Goal: Find specific page/section: Find specific page/section

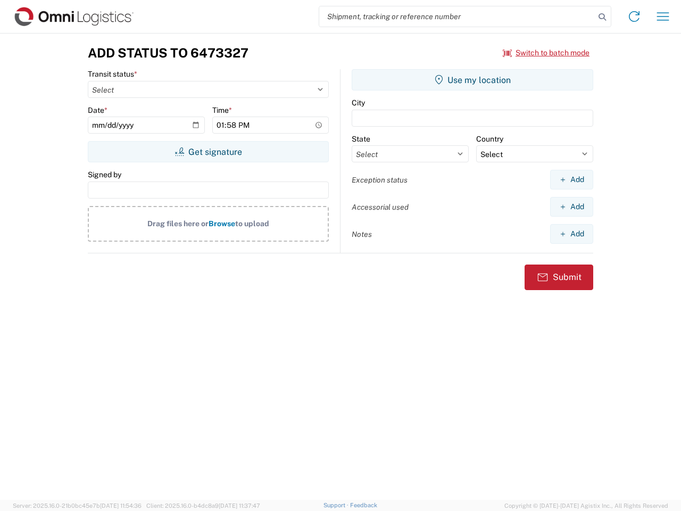
click at [457, 16] on input "search" at bounding box center [457, 16] width 276 height 20
click at [602, 17] on icon at bounding box center [602, 17] width 15 height 15
click at [634, 16] on icon at bounding box center [634, 16] width 17 height 17
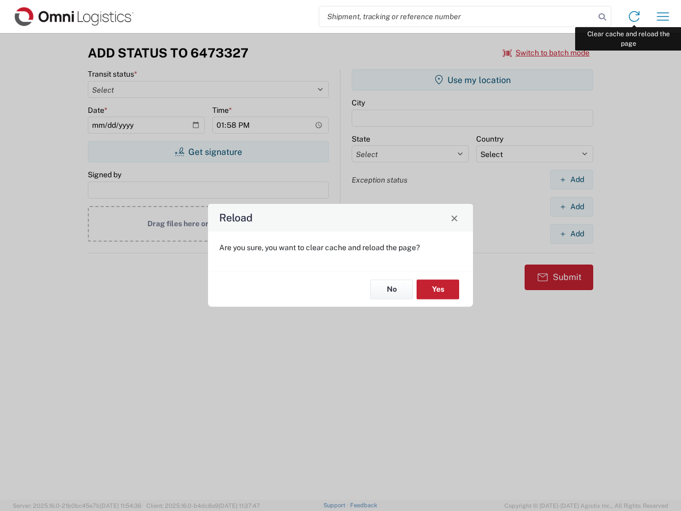
click at [663, 16] on div "Reload Are you sure, you want to clear cache and reload the page? No Yes" at bounding box center [340, 255] width 681 height 511
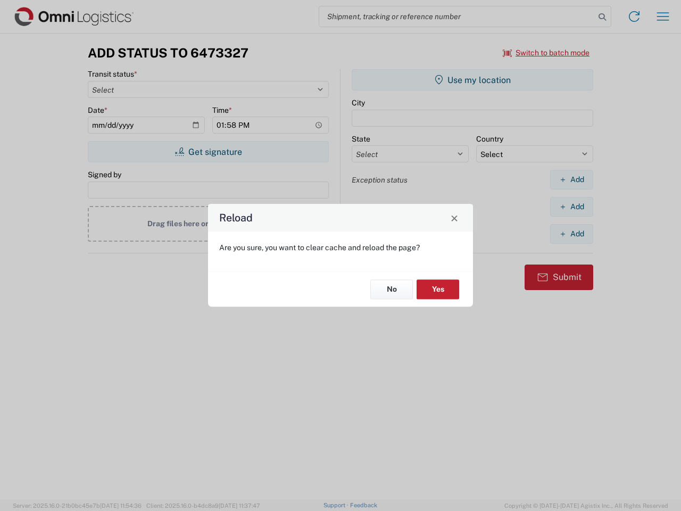
click at [546, 53] on div "Reload Are you sure, you want to clear cache and reload the page? No Yes" at bounding box center [340, 255] width 681 height 511
click at [208, 152] on div "Reload Are you sure, you want to clear cache and reload the page? No Yes" at bounding box center [340, 255] width 681 height 511
click at [472, 80] on div "Reload Are you sure, you want to clear cache and reload the page? No Yes" at bounding box center [340, 255] width 681 height 511
click at [571, 179] on div "Reload Are you sure, you want to clear cache and reload the page? No Yes" at bounding box center [340, 255] width 681 height 511
click at [571, 206] on div "Reload Are you sure, you want to clear cache and reload the page? No Yes" at bounding box center [340, 255] width 681 height 511
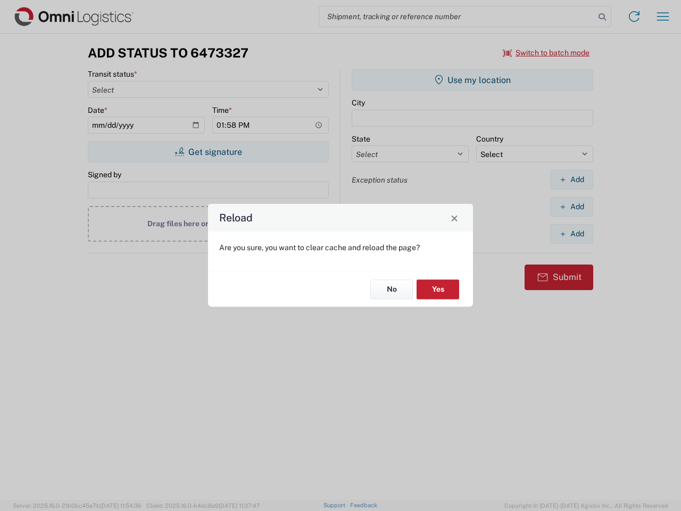
click at [571, 234] on div "Reload Are you sure, you want to clear cache and reload the page? No Yes" at bounding box center [340, 255] width 681 height 511
